Goal: Task Accomplishment & Management: Manage account settings

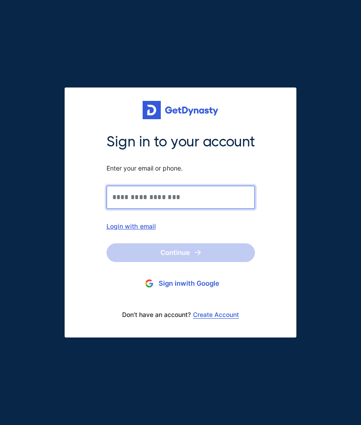
click at [238, 199] on input "Sign in to your account Enter your email or phone." at bounding box center [181, 197] width 149 height 23
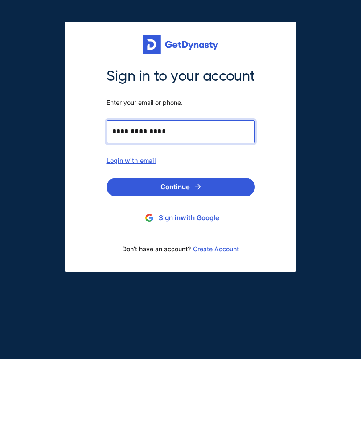
type input "**********"
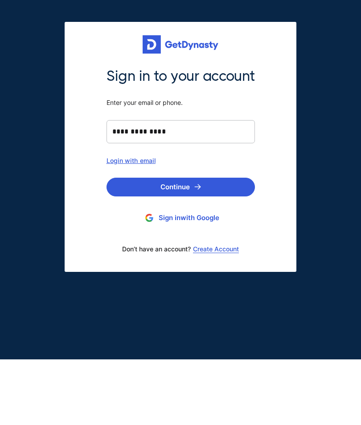
click at [243, 243] on button "Continue" at bounding box center [181, 252] width 149 height 19
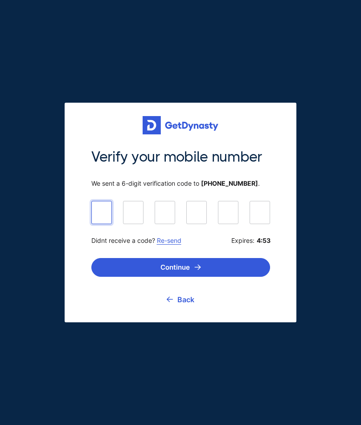
click at [103, 223] on input at bounding box center [180, 212] width 179 height 22
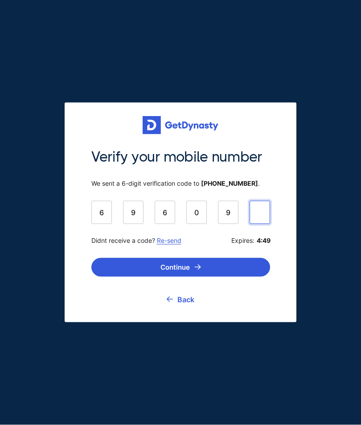
type input "******"
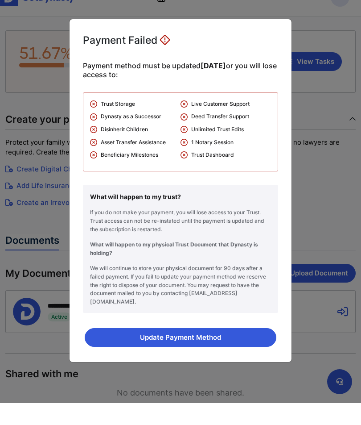
scroll to position [19, 0]
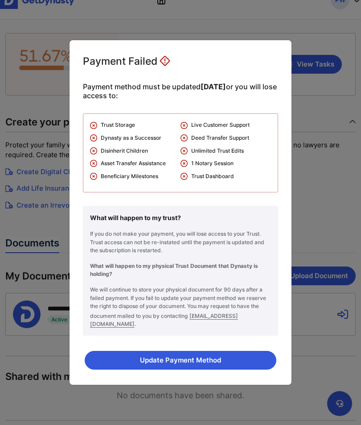
click at [246, 356] on button "Update Payment Method" at bounding box center [181, 360] width 192 height 19
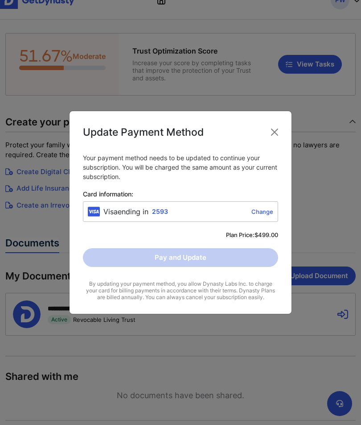
click at [269, 213] on link "Change" at bounding box center [223, 211] width 102 height 7
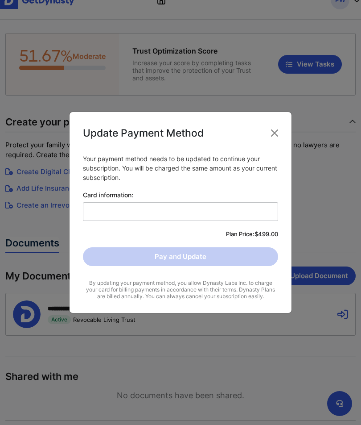
click at [124, 216] on iframe at bounding box center [181, 211] width 186 height 8
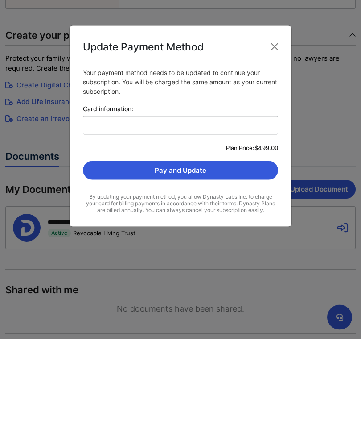
click at [183, 247] on button "Pay and Update" at bounding box center [180, 256] width 195 height 19
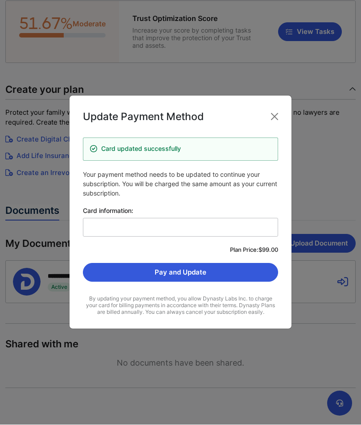
click at [278, 122] on button "Close" at bounding box center [275, 117] width 14 height 14
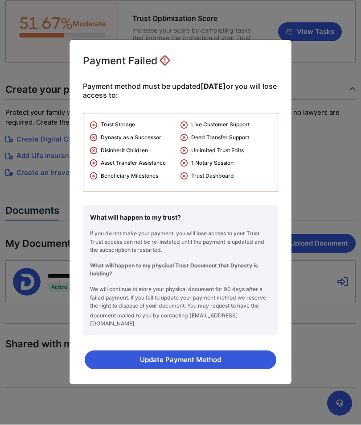
click at [323, 215] on div "Payment Failed Payment method must be updated [DATE] or you will lose access to…" at bounding box center [180, 212] width 361 height 425
click at [326, 206] on div "Payment Failed Payment method must be updated [DATE] or you will lose access to…" at bounding box center [180, 212] width 361 height 425
